Goal: Check status: Check status

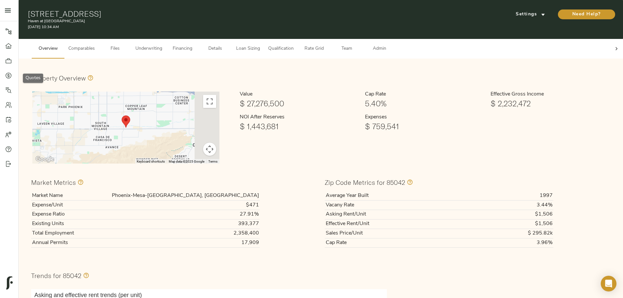
click at [14, 73] on div at bounding box center [11, 75] width 13 height 7
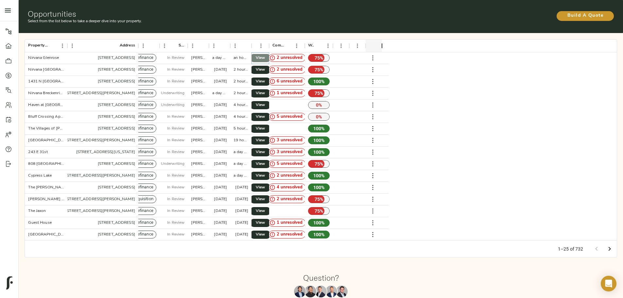
click at [264, 55] on span "View" at bounding box center [260, 58] width 8 height 7
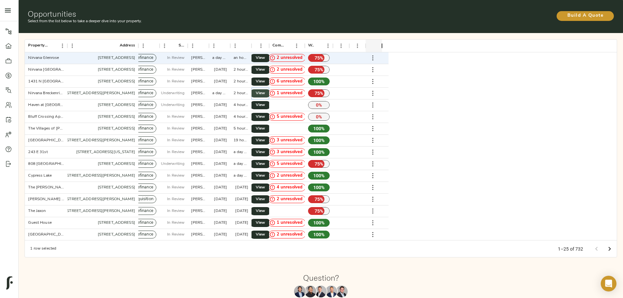
click at [271, 89] on link "View" at bounding box center [260, 93] width 21 height 8
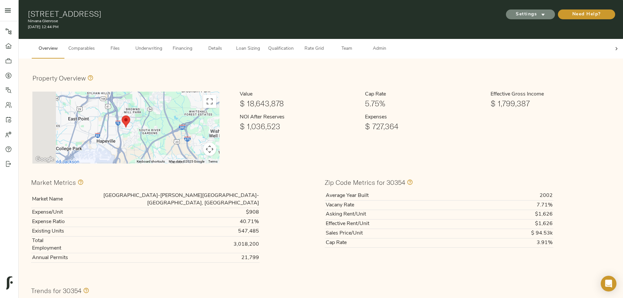
click at [513, 15] on span "Settings" at bounding box center [531, 14] width 36 height 8
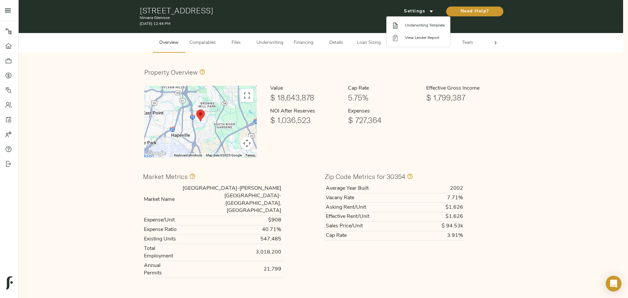
click at [418, 25] on span "Underwriting Template" at bounding box center [425, 26] width 40 height 6
click at [305, 41] on div at bounding box center [314, 149] width 628 height 298
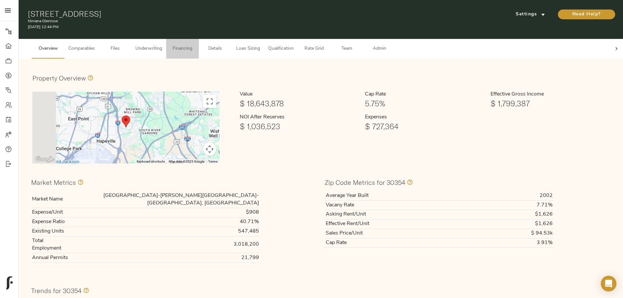
click at [195, 45] on span "Financing" at bounding box center [182, 49] width 25 height 8
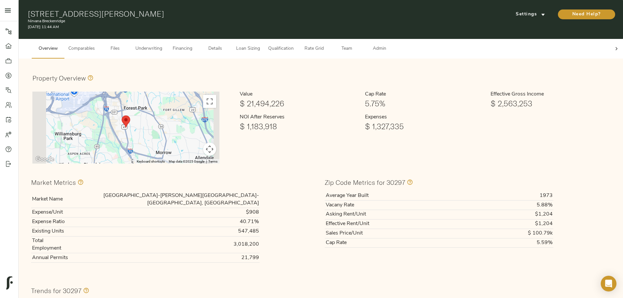
click at [504, 17] on div "Settings" at bounding box center [530, 14] width 52 height 13
click at [513, 12] on span "Settings" at bounding box center [531, 14] width 36 height 8
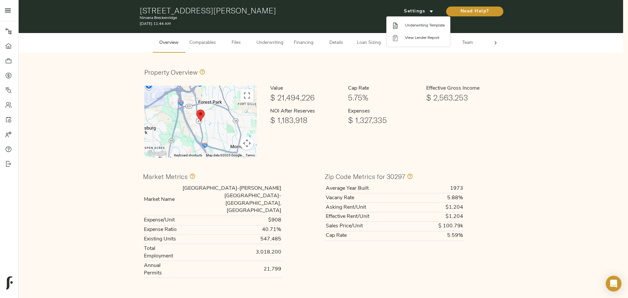
click at [412, 24] on span "Underwriting Template" at bounding box center [425, 26] width 40 height 6
click at [440, 69] on div at bounding box center [314, 149] width 628 height 298
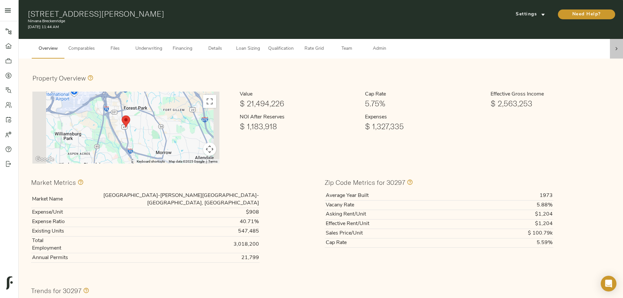
click at [613, 45] on icon at bounding box center [616, 48] width 7 height 7
click at [392, 45] on span "Admin" at bounding box center [379, 49] width 25 height 8
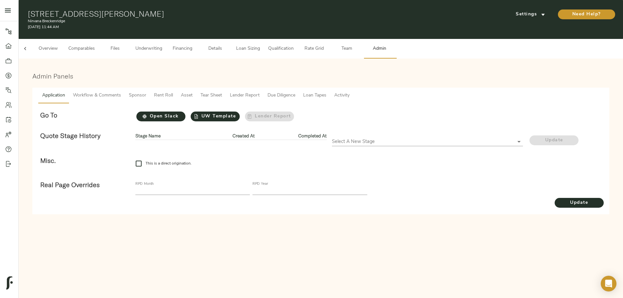
scroll to position [0, 26]
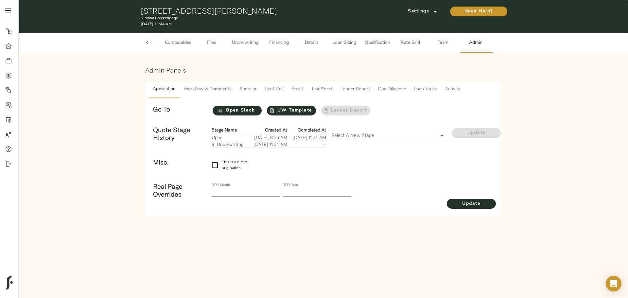
click at [210, 91] on span "Workflow & Comments" at bounding box center [208, 89] width 48 height 8
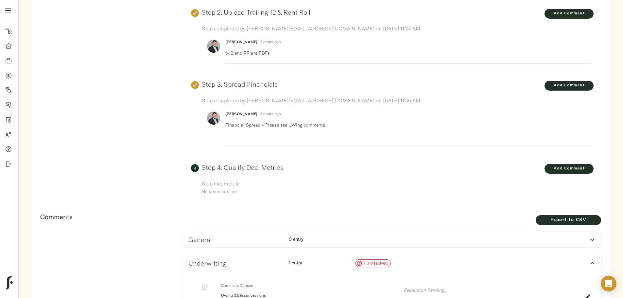
scroll to position [23, 0]
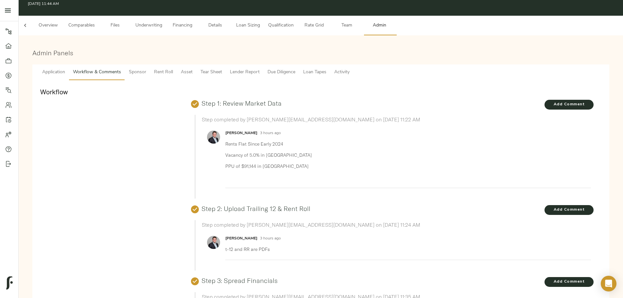
click at [162, 22] on span "Underwriting" at bounding box center [148, 26] width 27 height 8
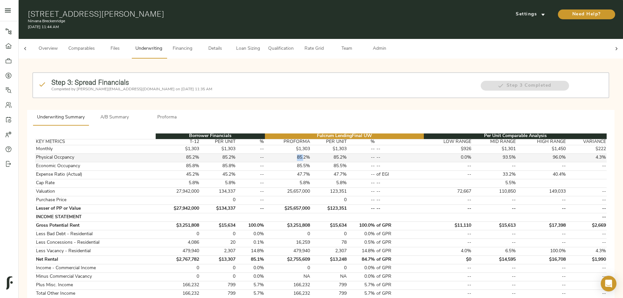
drag, startPoint x: 302, startPoint y: 151, endPoint x: 310, endPoint y: 152, distance: 8.5
click at [310, 153] on td "85.2%" at bounding box center [288, 157] width 46 height 9
click at [318, 153] on td "85.2%" at bounding box center [329, 157] width 36 height 9
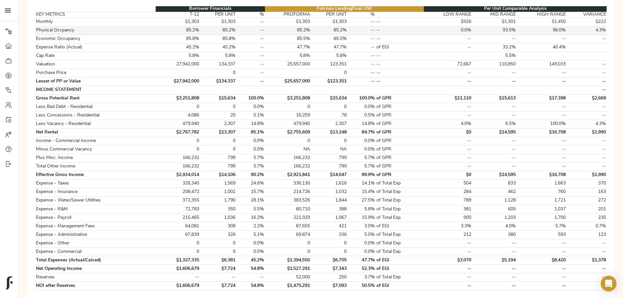
scroll to position [65, 0]
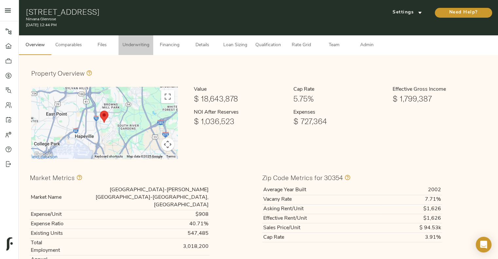
click at [140, 49] on button "Underwriting" at bounding box center [135, 45] width 35 height 20
